Goal: Navigation & Orientation: Understand site structure

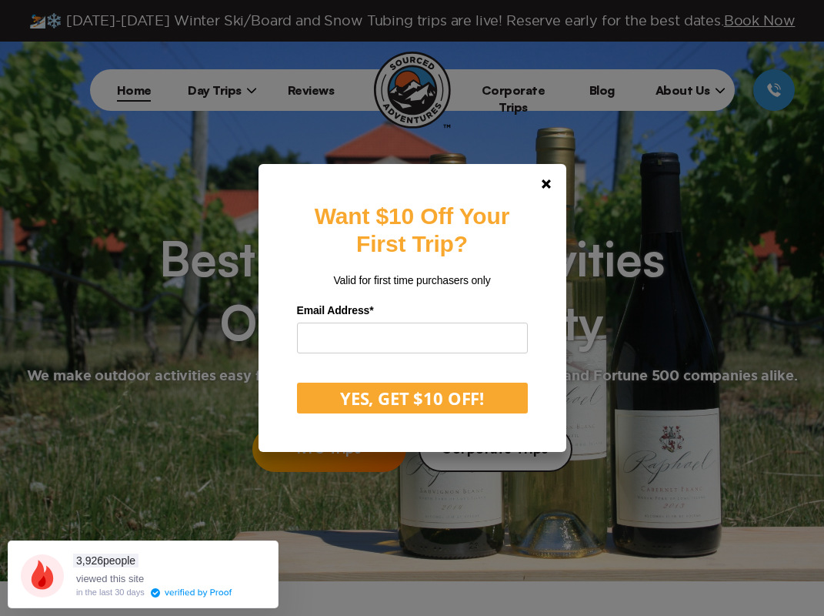
click at [216, 88] on div "Want $10 Off Your First Trip? Valid for first time purchasers only Email Addres…" at bounding box center [412, 308] width 824 height 616
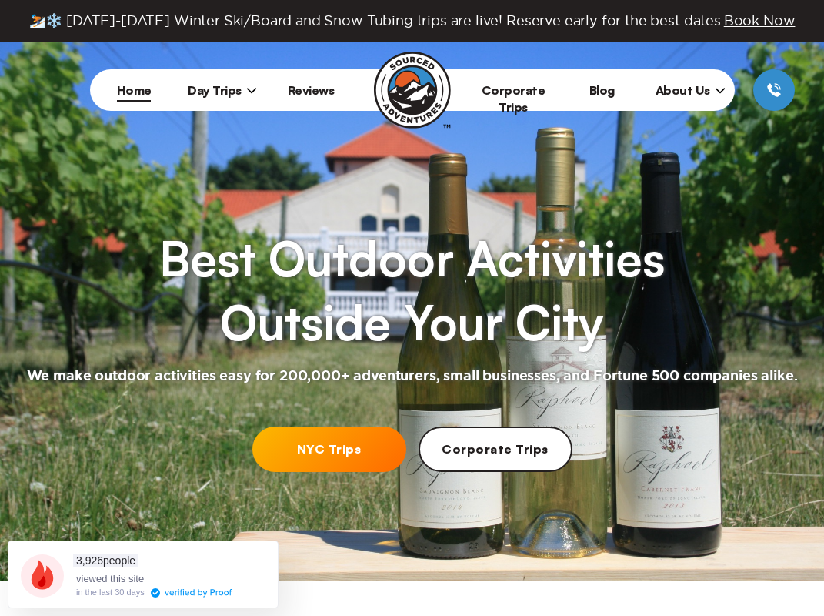
click at [222, 95] on span "Day Trips" at bounding box center [222, 89] width 69 height 15
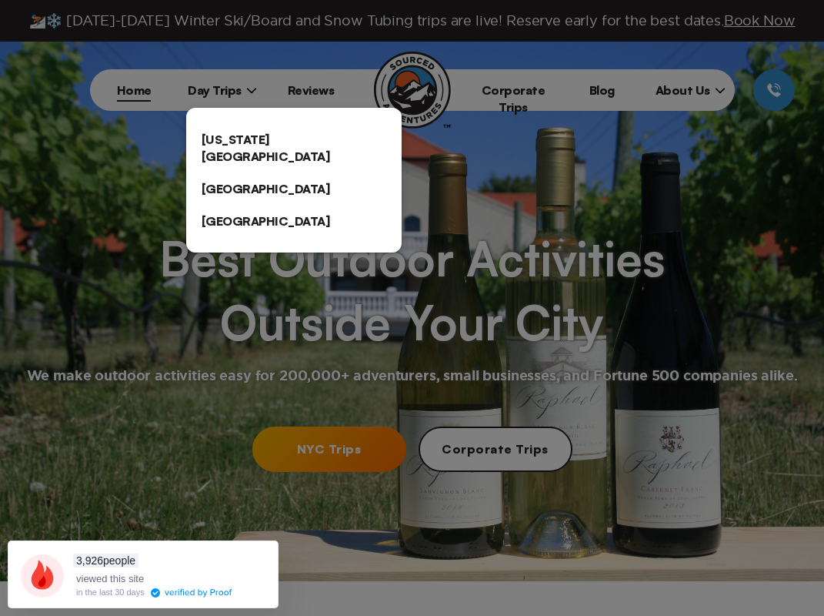
click at [262, 141] on link "[US_STATE][GEOGRAPHIC_DATA]" at bounding box center [293, 147] width 215 height 49
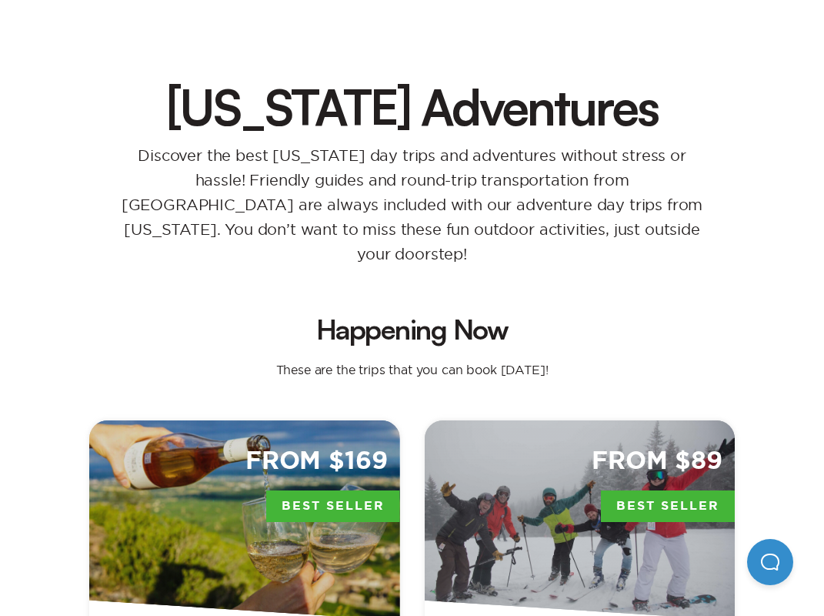
scroll to position [65, 0]
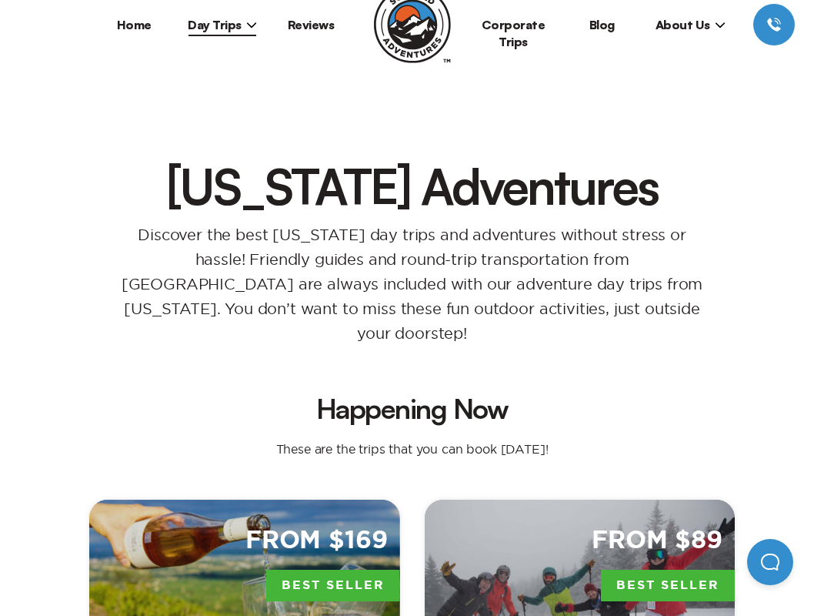
click at [231, 22] on span "Day Trips" at bounding box center [222, 24] width 69 height 15
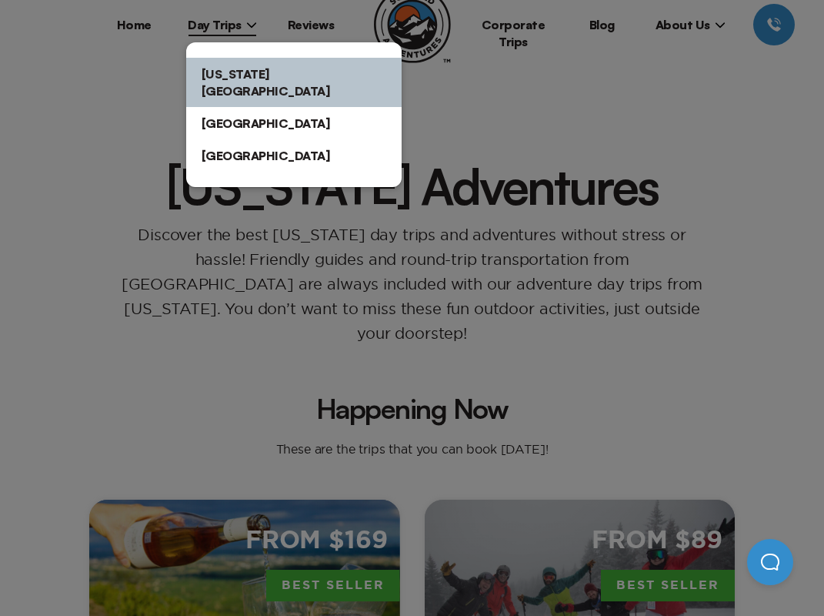
click at [232, 109] on link "[GEOGRAPHIC_DATA]" at bounding box center [293, 123] width 215 height 32
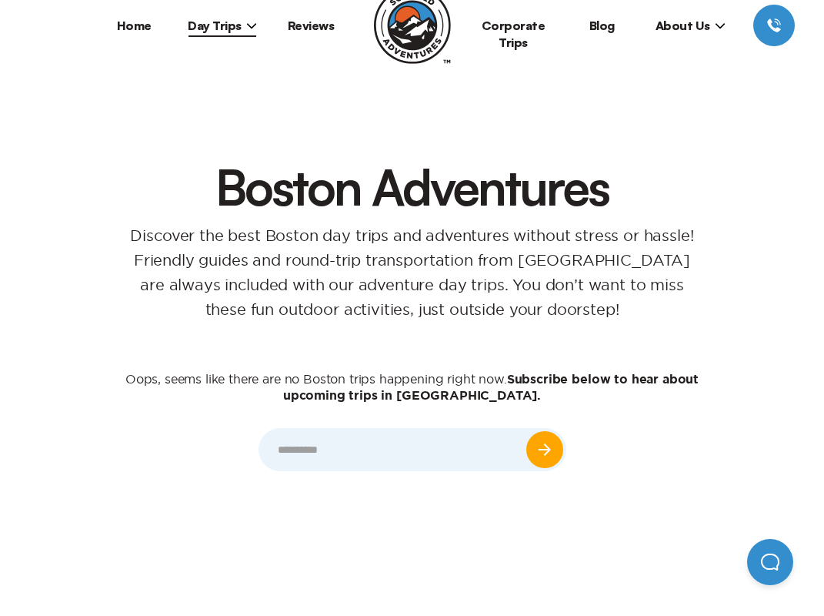
scroll to position [21, 0]
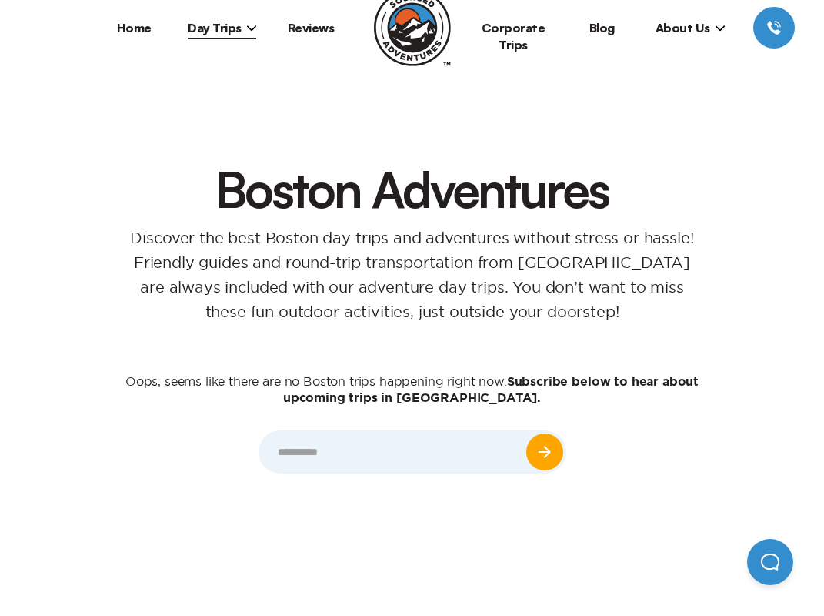
click at [244, 25] on span "Day Trips" at bounding box center [222, 27] width 69 height 15
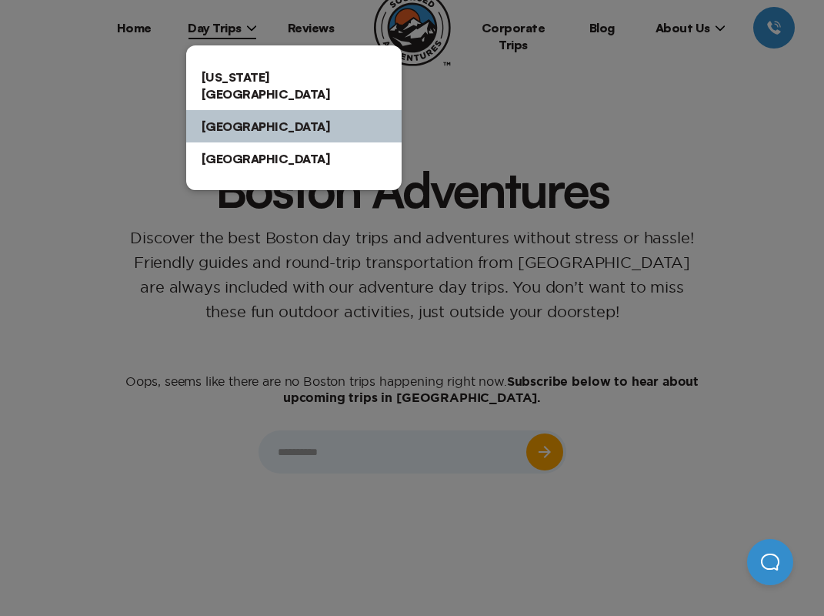
click at [245, 157] on link "[GEOGRAPHIC_DATA]" at bounding box center [293, 158] width 215 height 32
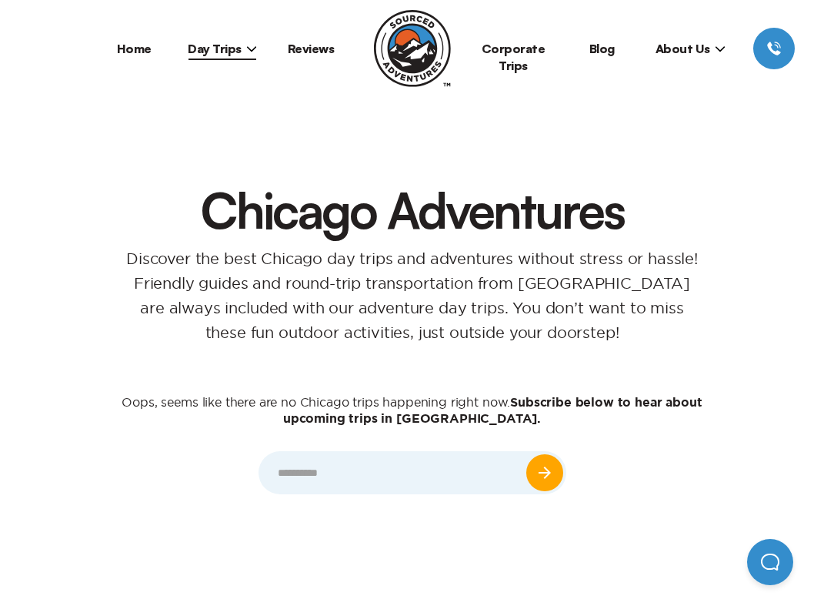
click at [141, 52] on link "Home" at bounding box center [134, 48] width 35 height 15
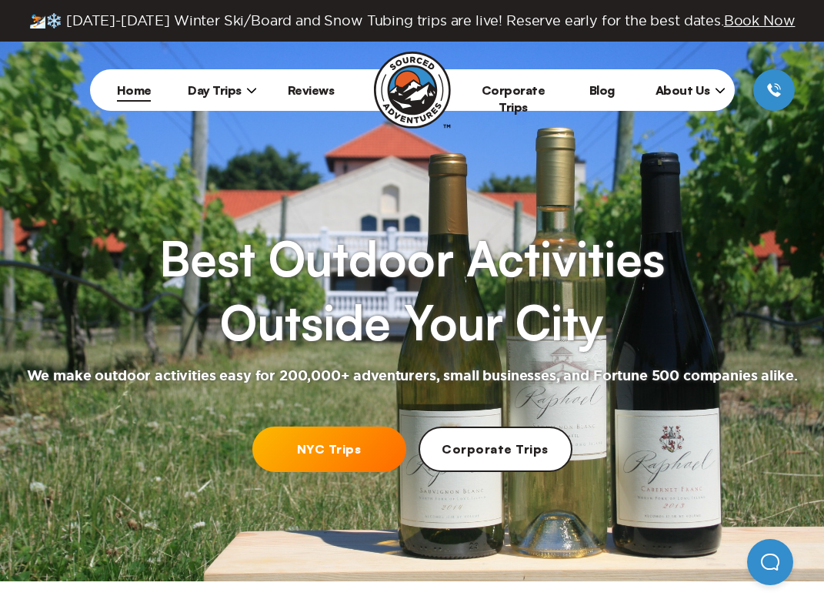
click at [546, 92] on link "Corporate Trips" at bounding box center [514, 98] width 64 height 32
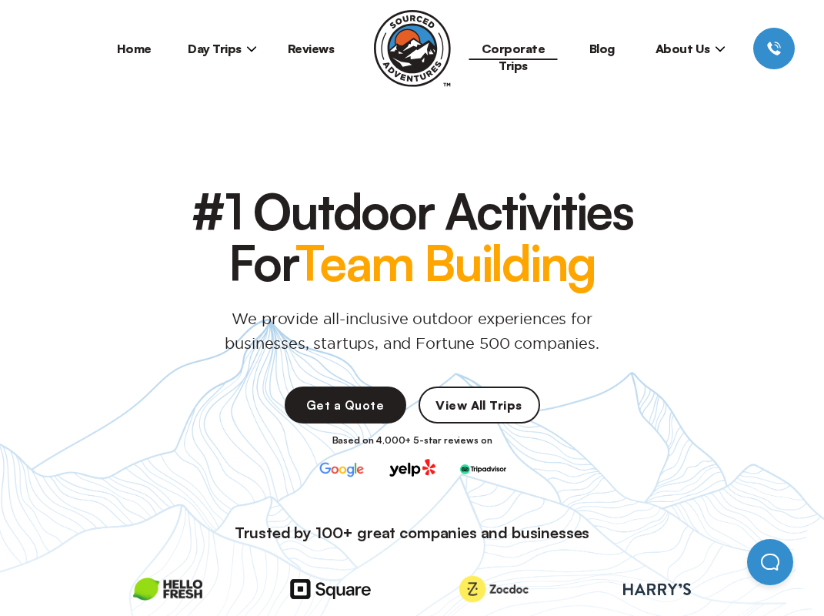
click at [126, 48] on link "Home" at bounding box center [134, 48] width 35 height 15
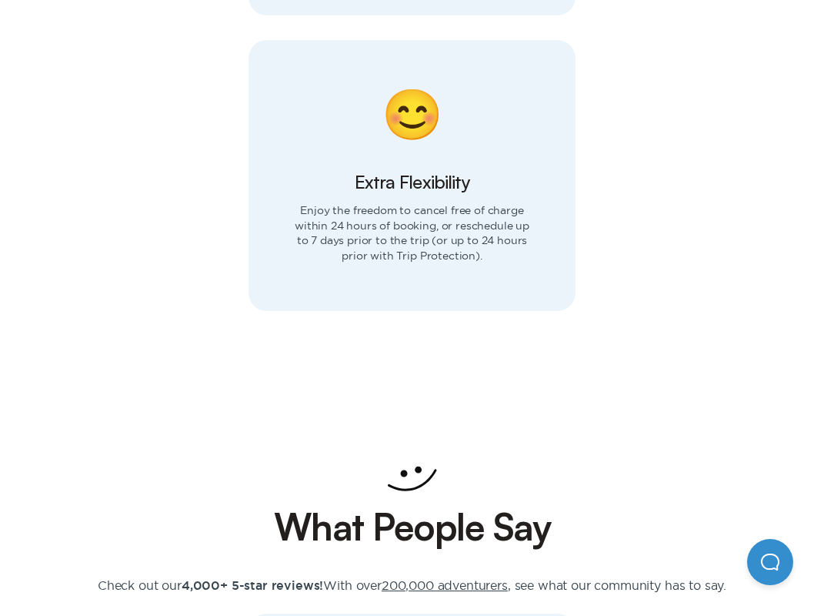
scroll to position [2726, 0]
